Goal: Task Accomplishment & Management: Complete application form

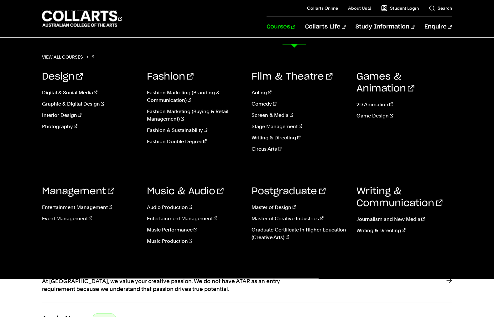
click at [288, 33] on link "Courses" at bounding box center [280, 27] width 28 height 21
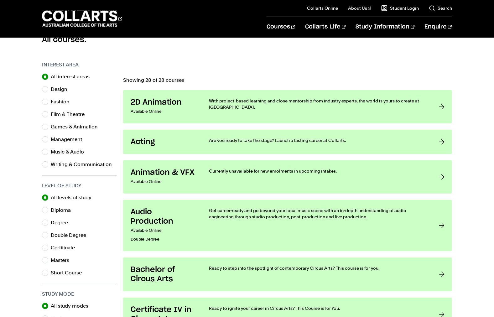
scroll to position [177, 0]
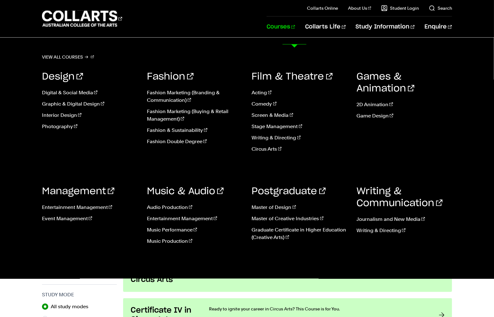
click at [286, 34] on link "Courses" at bounding box center [280, 27] width 28 height 21
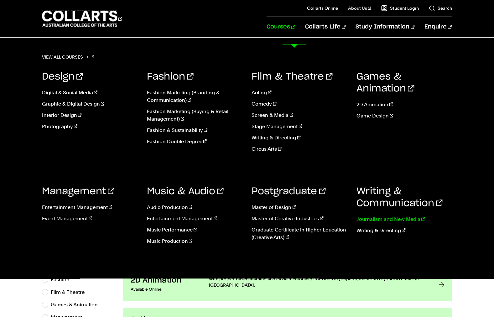
click at [380, 223] on link "Journalism and New Media" at bounding box center [403, 219] width 95 height 8
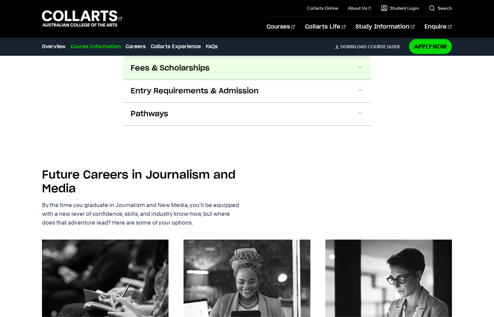
click at [131, 73] on span "Fees & Scholarships" at bounding box center [170, 68] width 79 height 10
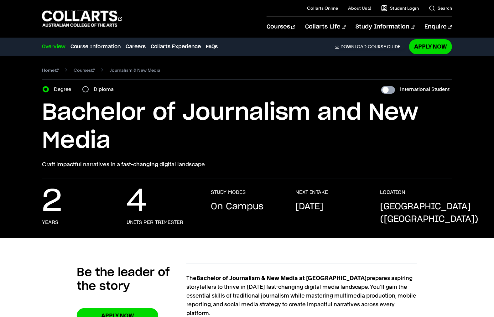
click at [391, 94] on input "International Student" at bounding box center [388, 90] width 14 height 8
checkbox input "true"
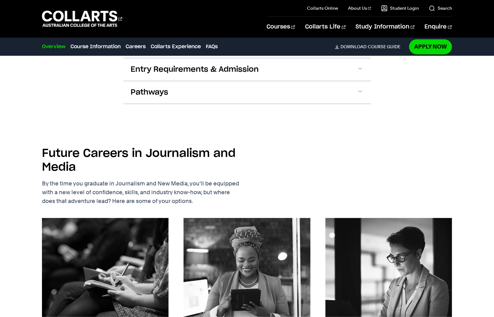
scroll to position [815, 0]
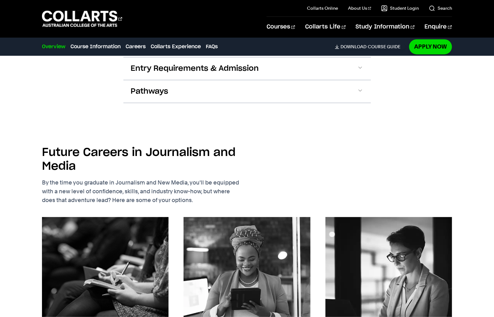
click at [131, 44] on link "Find out more" at bounding box center [149, 41] width 37 height 6
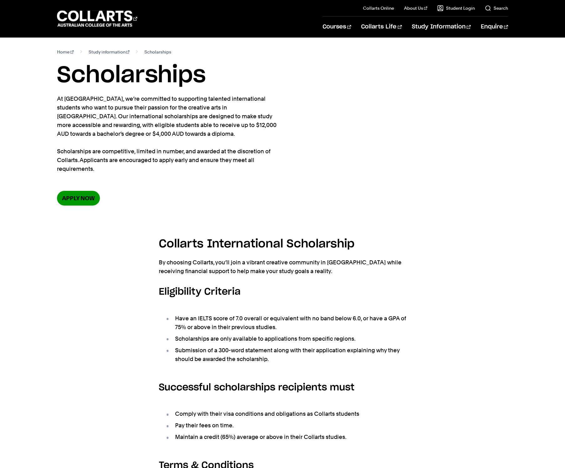
click at [93, 206] on link "Apply now" at bounding box center [78, 198] width 43 height 15
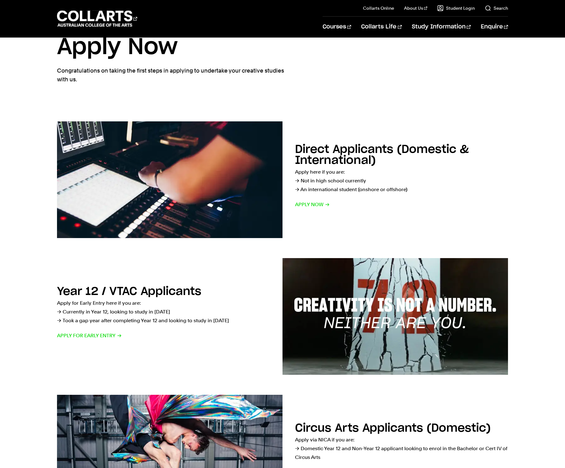
scroll to position [28, 0]
